Goal: Task Accomplishment & Management: Complete application form

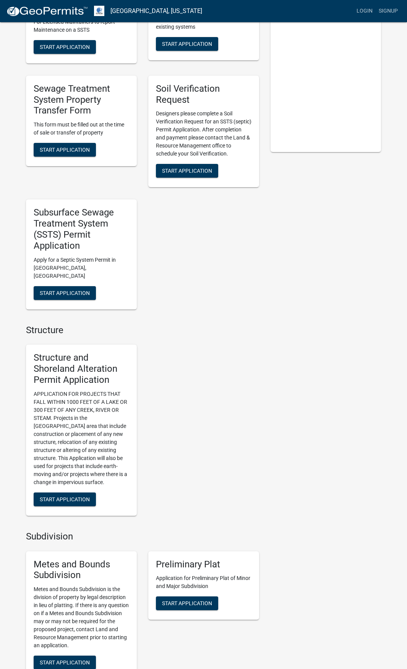
scroll to position [267, 0]
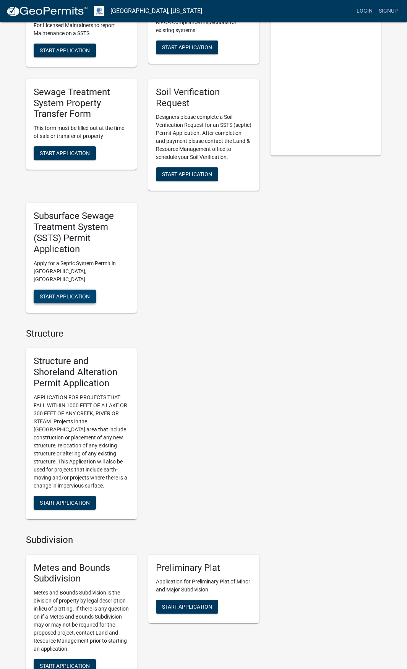
click at [69, 293] on span "Start Application" at bounding box center [65, 296] width 50 height 6
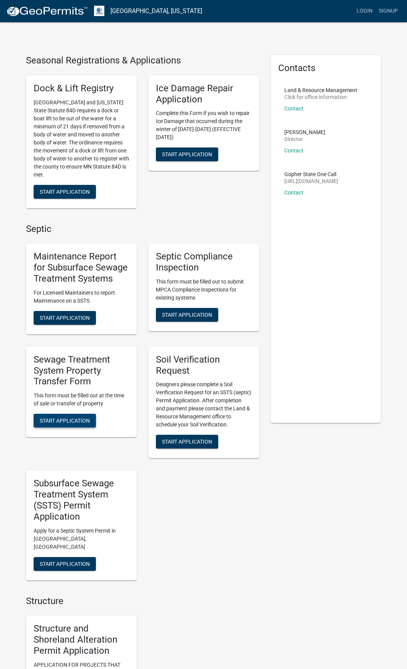
click at [75, 421] on span "Start Application" at bounding box center [65, 421] width 50 height 6
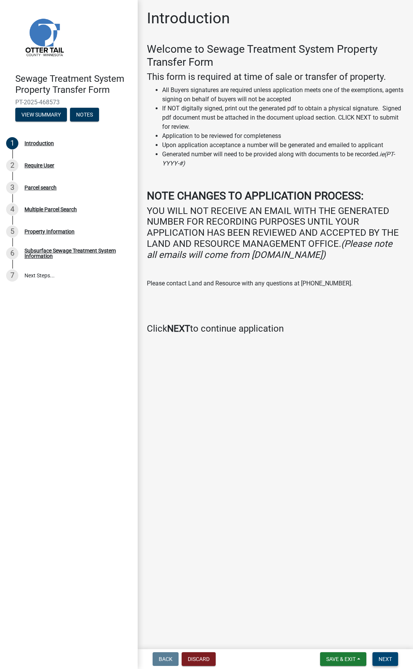
click at [384, 658] on span "Next" at bounding box center [384, 659] width 13 height 6
